Goal: Information Seeking & Learning: Understand process/instructions

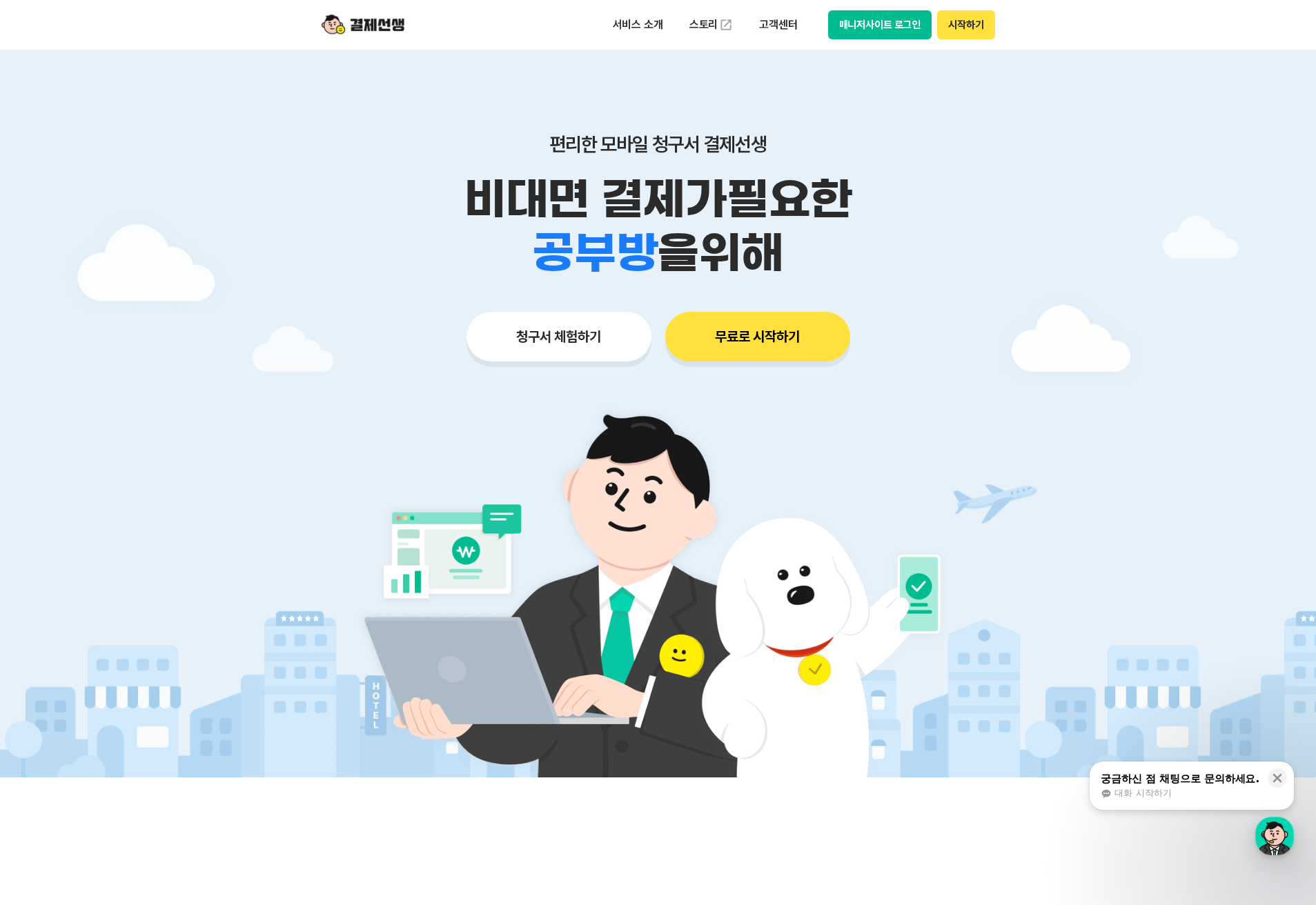
click at [792, 332] on button "무료로 시작하기" at bounding box center [758, 337] width 185 height 50
click at [713, 340] on button "무료로 시작하기" at bounding box center [758, 337] width 185 height 50
click at [887, 25] on button "매니저사이트 로그인" at bounding box center [880, 24] width 104 height 29
click at [989, 28] on button "시작하기" at bounding box center [965, 24] width 57 height 29
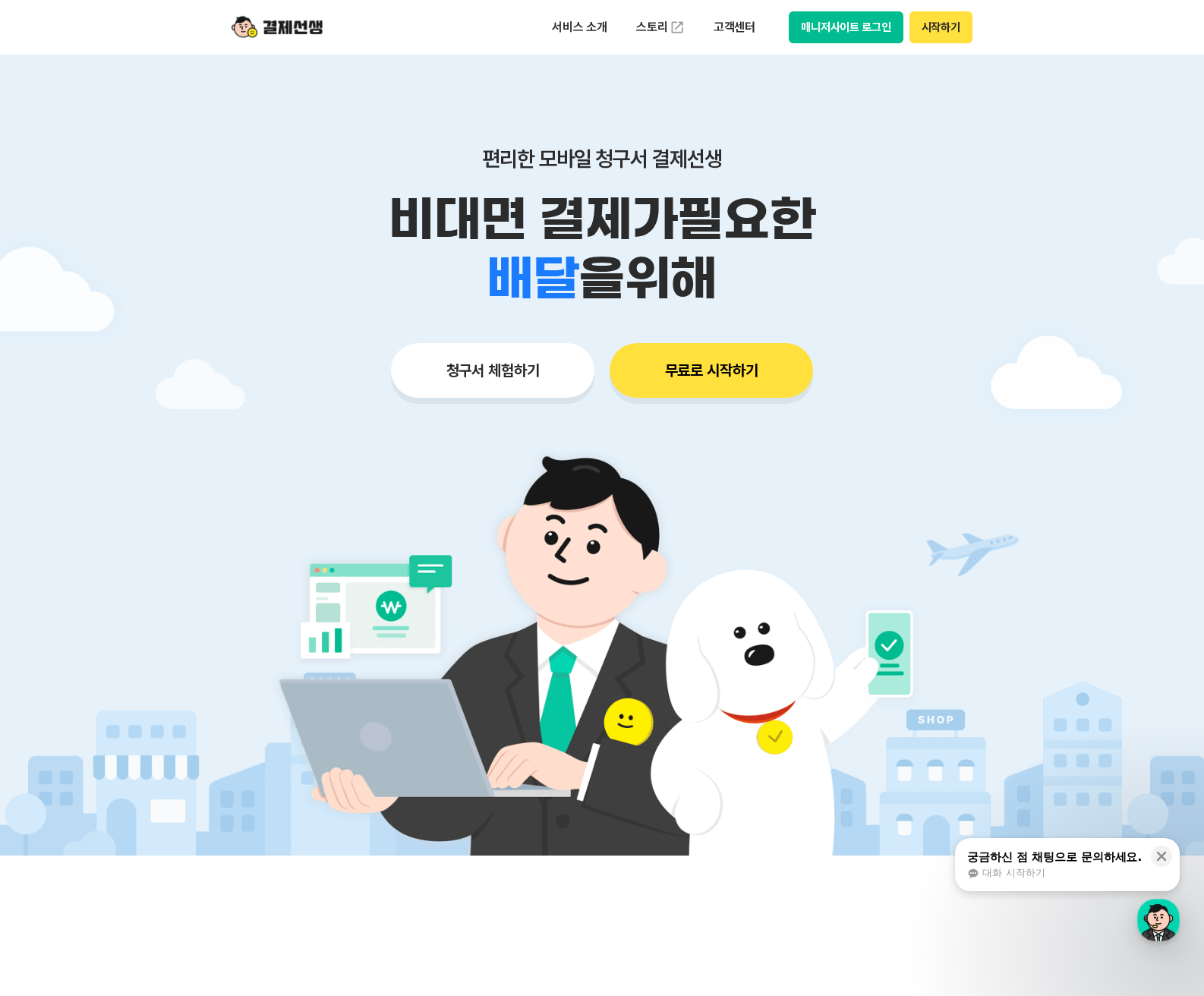
click at [832, 30] on button "매니저사이트 로그인" at bounding box center [845, 27] width 115 height 32
click at [933, 28] on button "시작하기" at bounding box center [940, 27] width 63 height 32
click at [724, 26] on p "고객센터" at bounding box center [734, 27] width 63 height 27
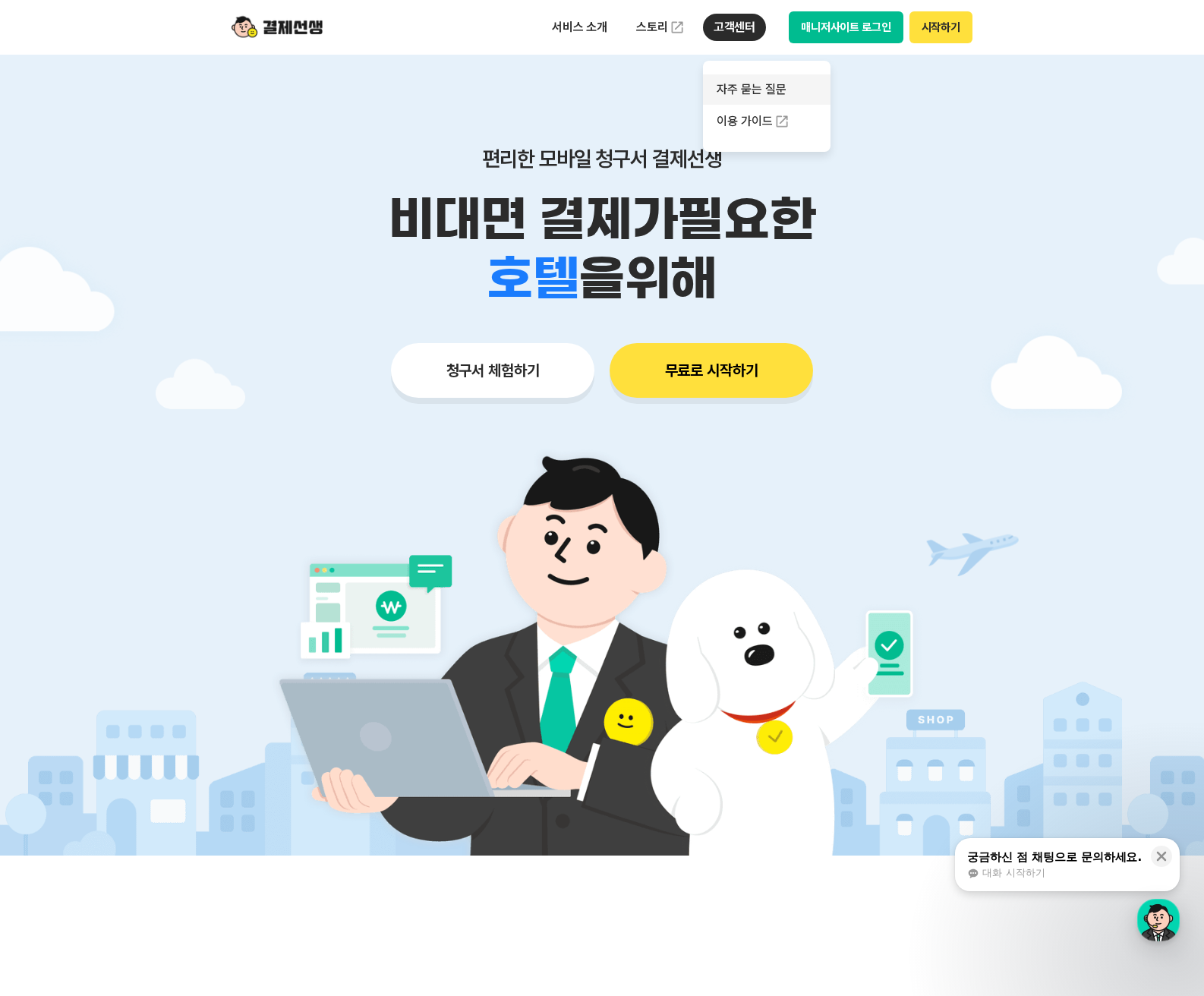
click at [740, 95] on link "자주 묻는 질문" at bounding box center [767, 90] width 127 height 30
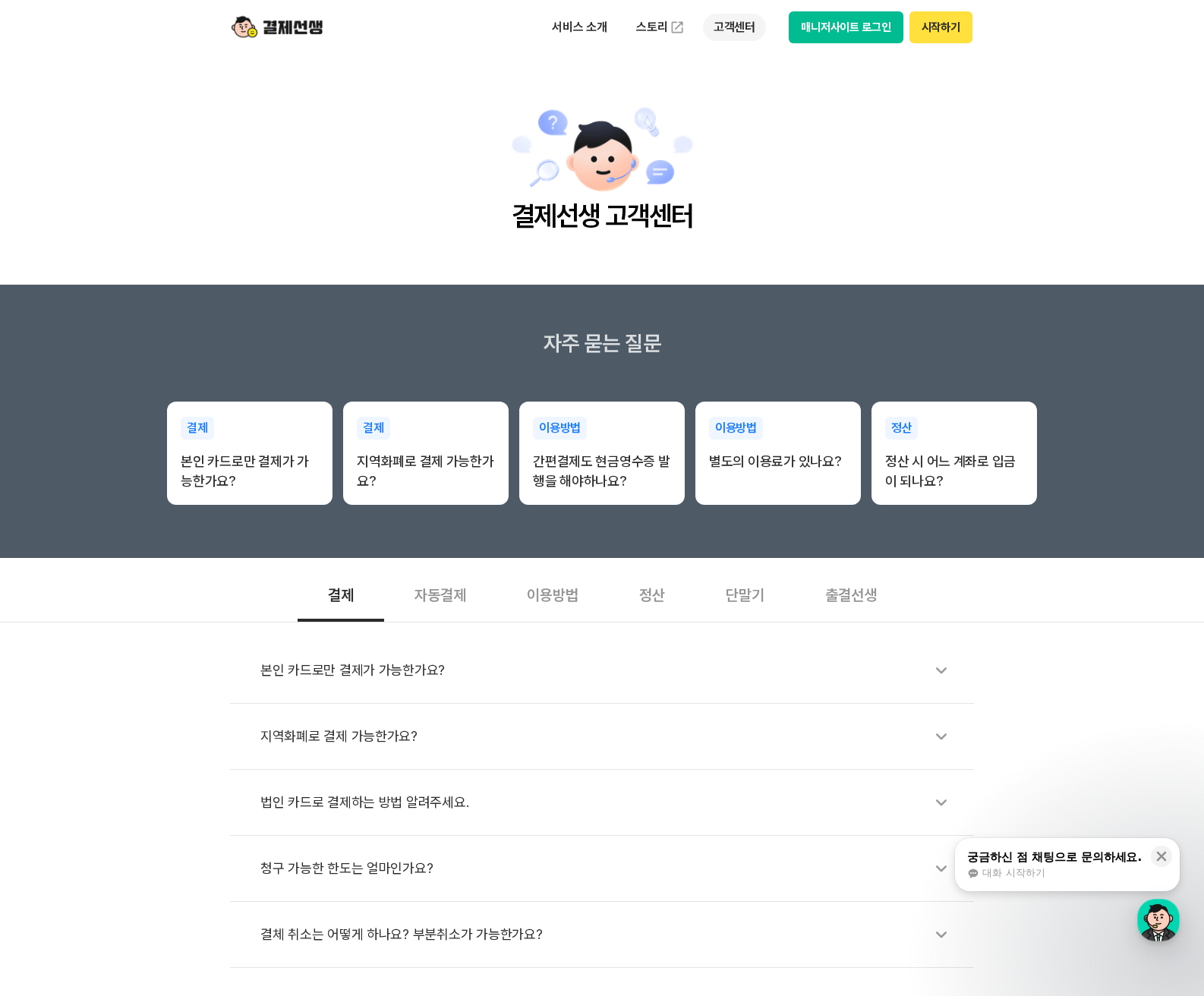
click at [754, 19] on p "고객센터" at bounding box center [734, 27] width 63 height 27
click at [744, 123] on link "이용 가이드" at bounding box center [767, 122] width 127 height 34
click at [595, 29] on p "서비스 소개" at bounding box center [580, 27] width 77 height 27
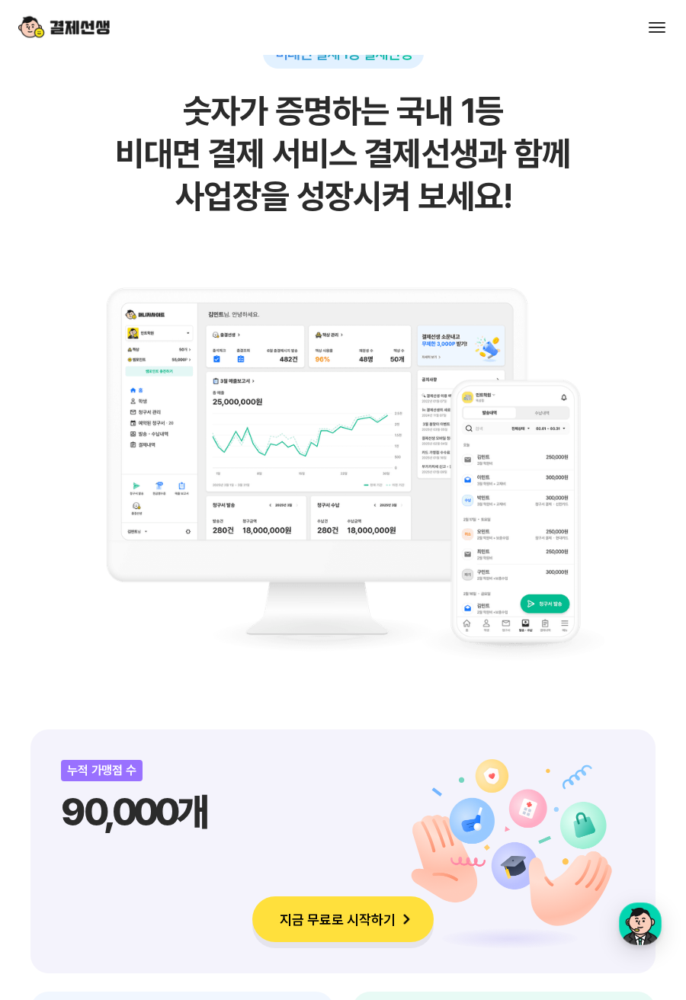
scroll to position [991, 0]
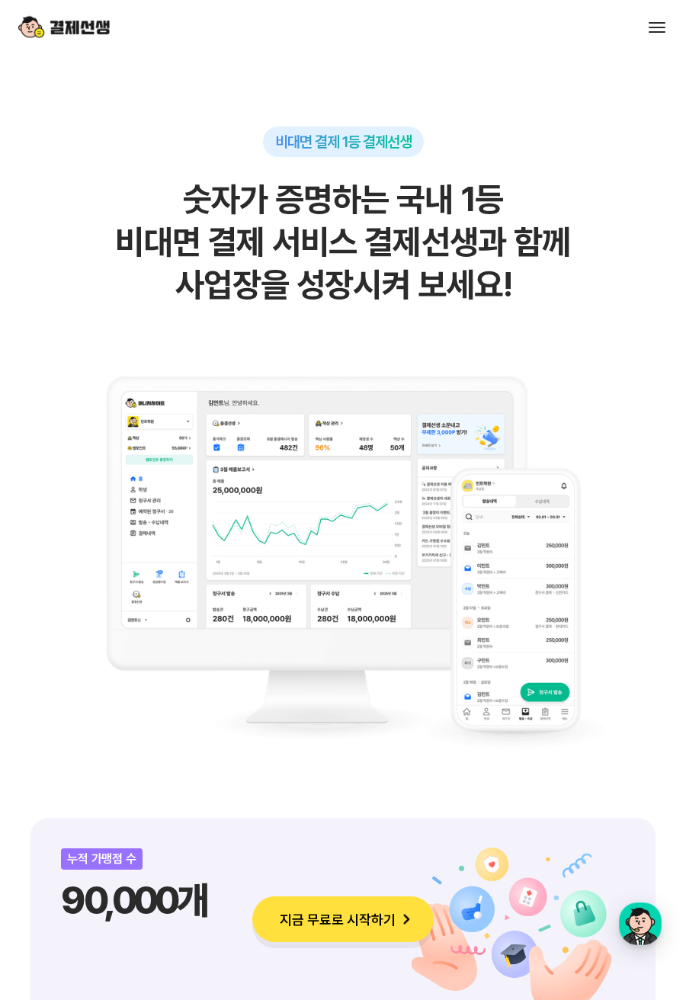
click at [86, 18] on img at bounding box center [63, 27] width 91 height 29
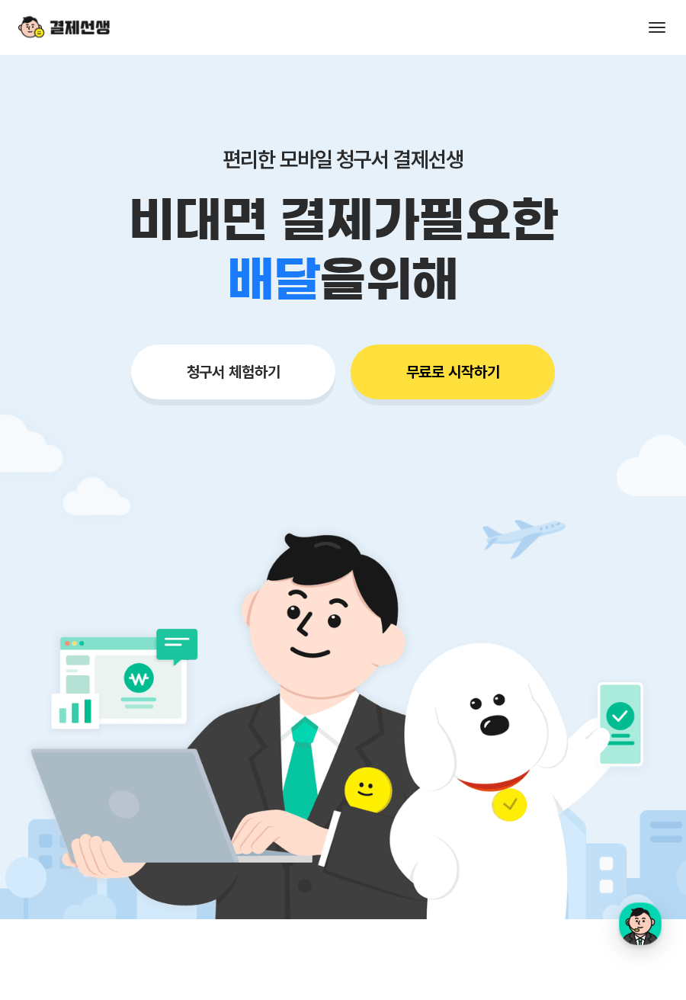
click at [654, 22] on span at bounding box center [657, 23] width 17 height 2
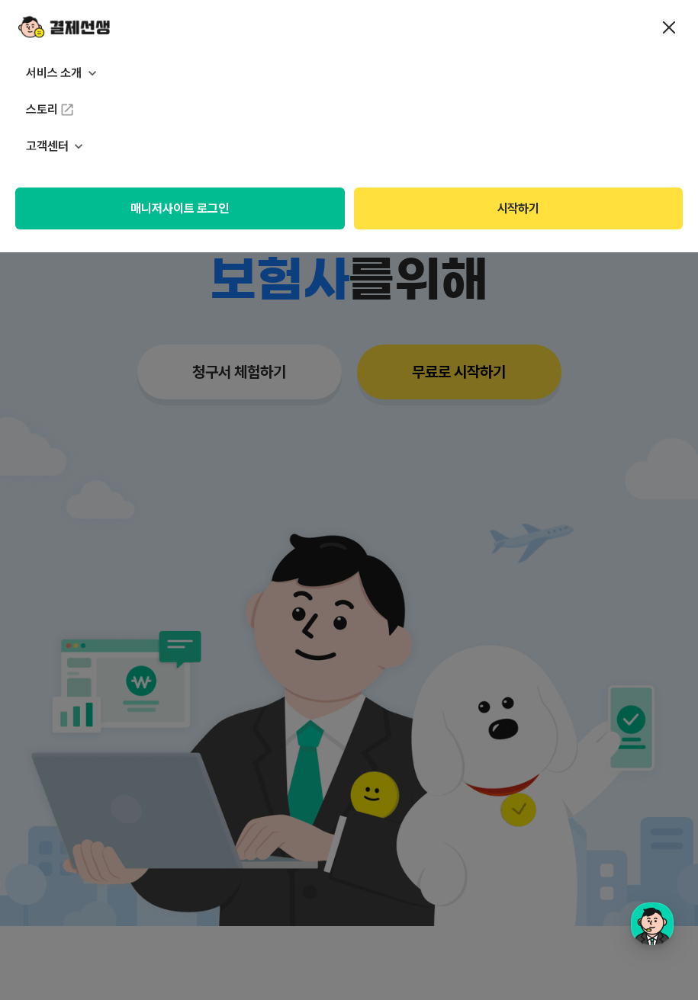
click at [304, 203] on button "매니저사이트 로그인" at bounding box center [179, 209] width 329 height 42
